Goal: Task Accomplishment & Management: Manage account settings

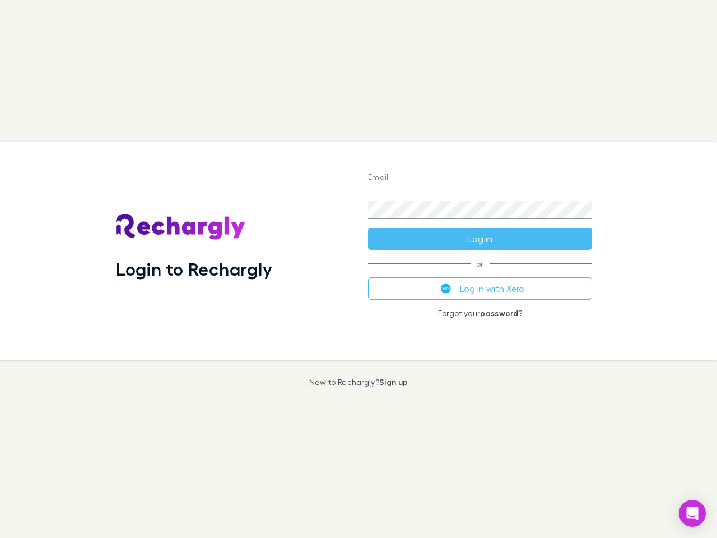
click at [358, 269] on div "Login to Rechargly" at bounding box center [233, 250] width 252 height 217
click at [480, 178] on input "Email" at bounding box center [480, 178] width 224 height 18
click at [480, 239] on button "Log in" at bounding box center [480, 238] width 224 height 22
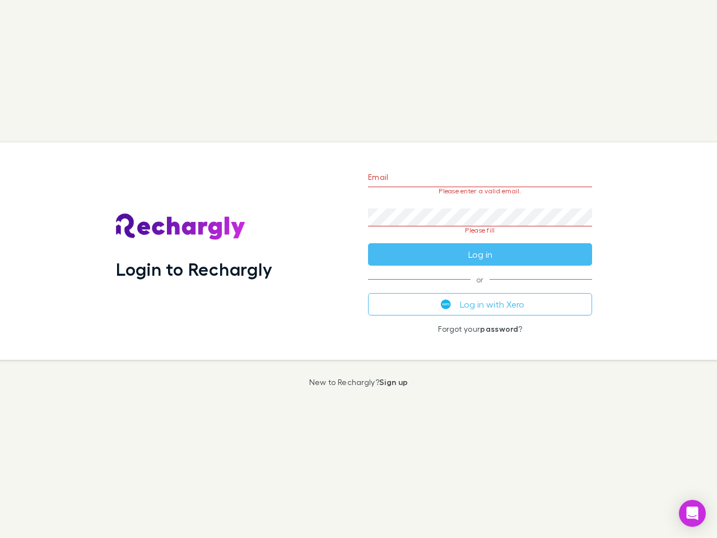
click at [480, 288] on div "Email Please enter a valid email. Password Please fill Log in or Log in with Xe…" at bounding box center [480, 250] width 242 height 217
click at [692, 513] on icon "Open Intercom Messenger" at bounding box center [693, 512] width 12 height 13
